Goal: Check status: Check status

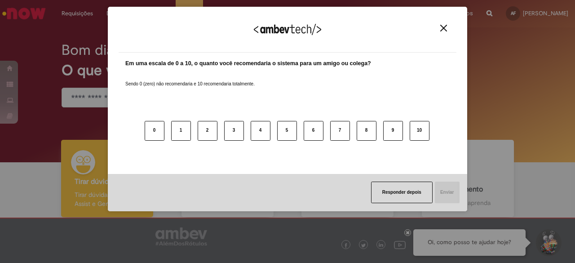
click at [445, 26] on img "Close" at bounding box center [443, 28] width 7 height 7
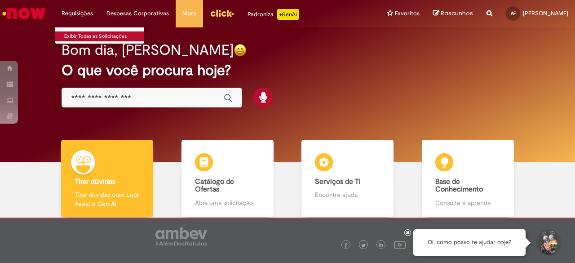
click at [80, 35] on link "Exibir Todas as Solicitações" at bounding box center [104, 36] width 99 height 10
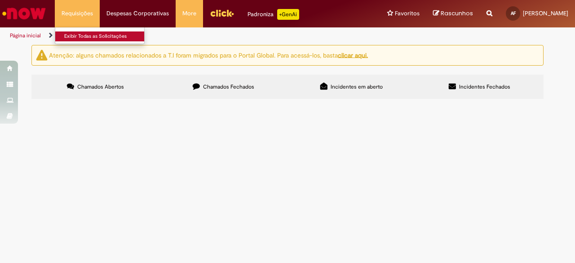
click at [80, 35] on link "Exibir Todas as Solicitações" at bounding box center [104, 36] width 99 height 10
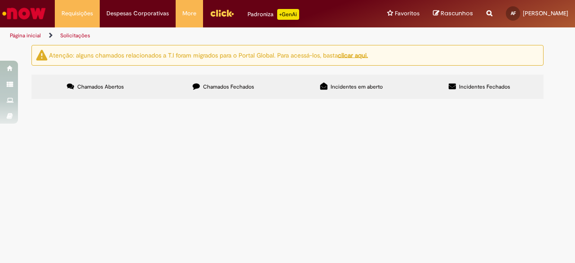
click at [241, 89] on span "Chamados Fechados" at bounding box center [228, 86] width 51 height 7
click at [210, 10] on img "Menu Cabeçalho" at bounding box center [222, 12] width 24 height 13
